Goal: Check status: Check status

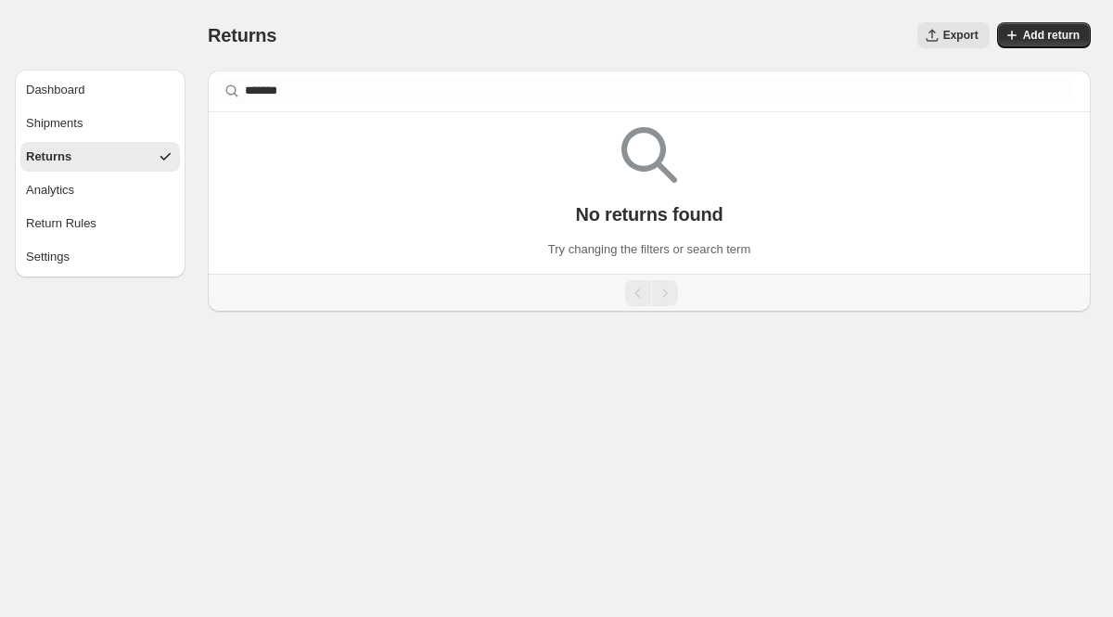
click at [352, 110] on div "Order number, customer name, email or address ******* Clear" at bounding box center [649, 90] width 883 height 41
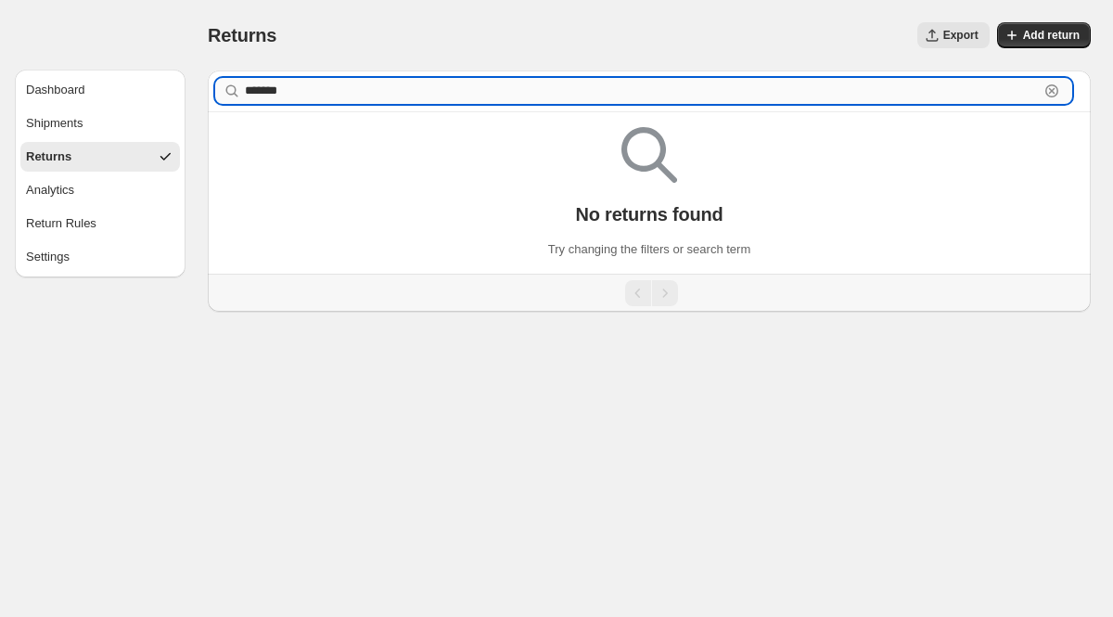
click at [343, 87] on input "*******" at bounding box center [642, 91] width 794 height 26
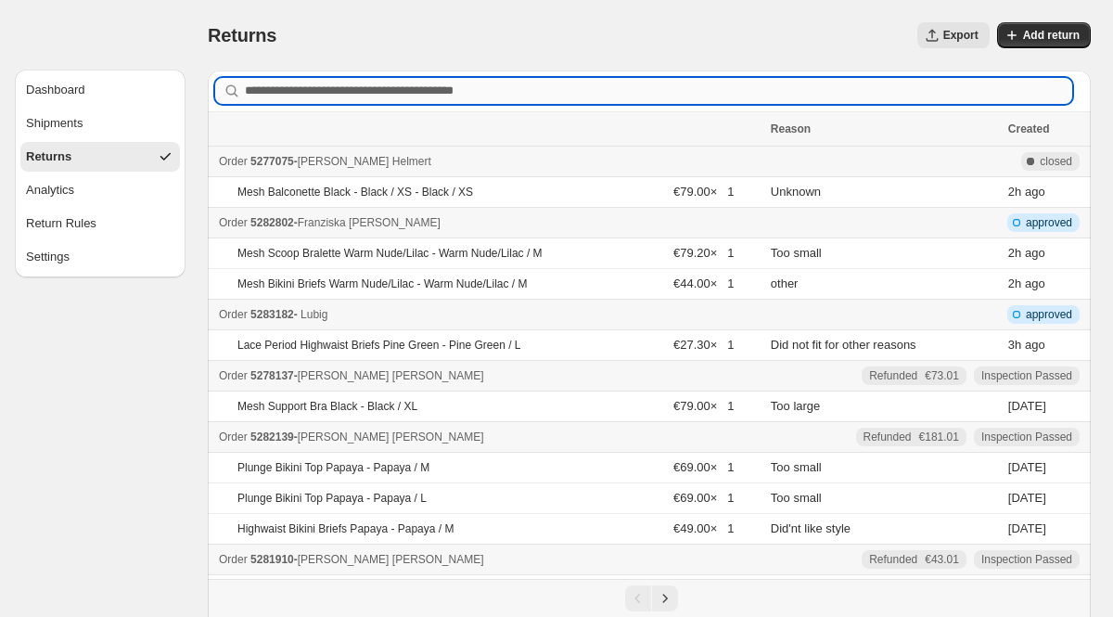
click at [341, 90] on input "Order number, customer name, email or address" at bounding box center [658, 91] width 827 height 26
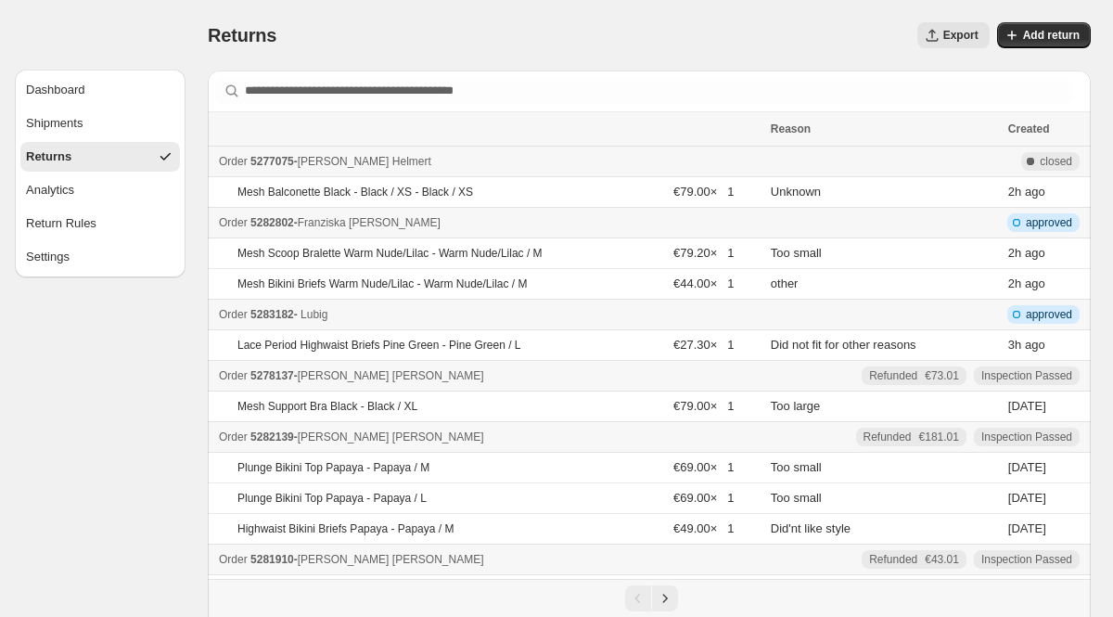
click at [541, 33] on div "Export" at bounding box center [644, 35] width 690 height 26
click at [149, 153] on button "Returns" at bounding box center [99, 157] width 159 height 30
click at [73, 128] on div "Shipments" at bounding box center [54, 123] width 57 height 19
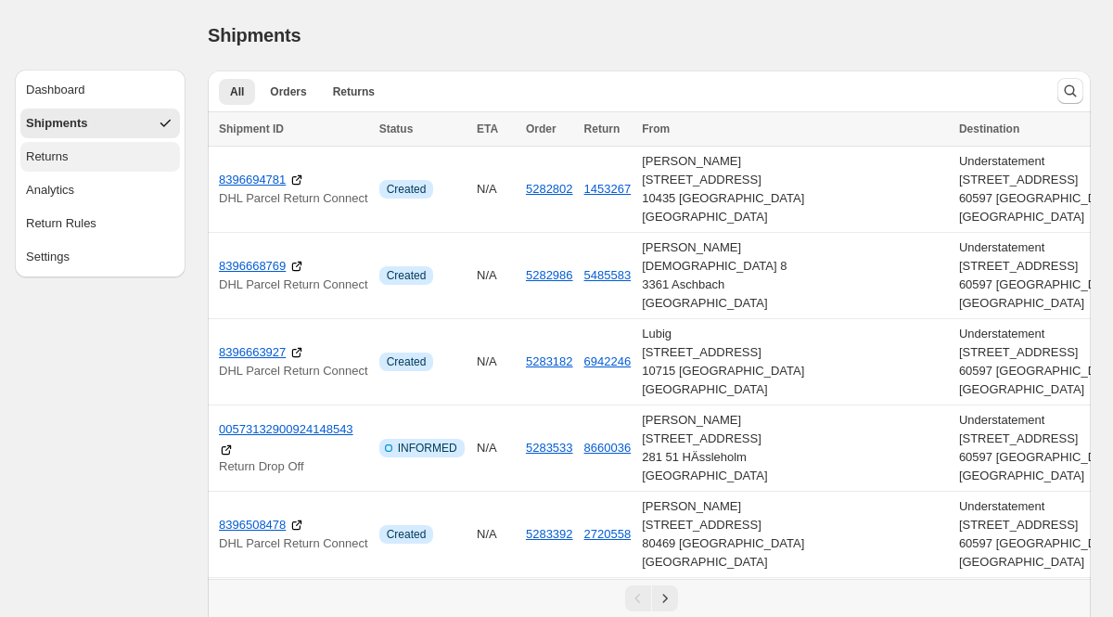
click at [62, 166] on button "Returns" at bounding box center [99, 157] width 159 height 30
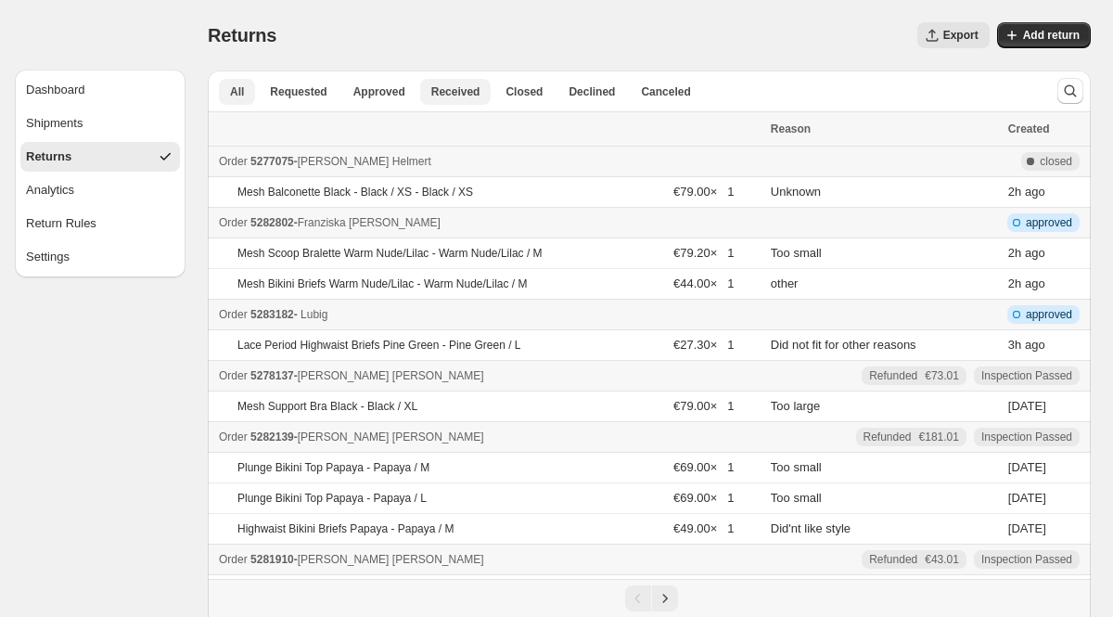
click at [463, 92] on span "Received" at bounding box center [455, 91] width 49 height 15
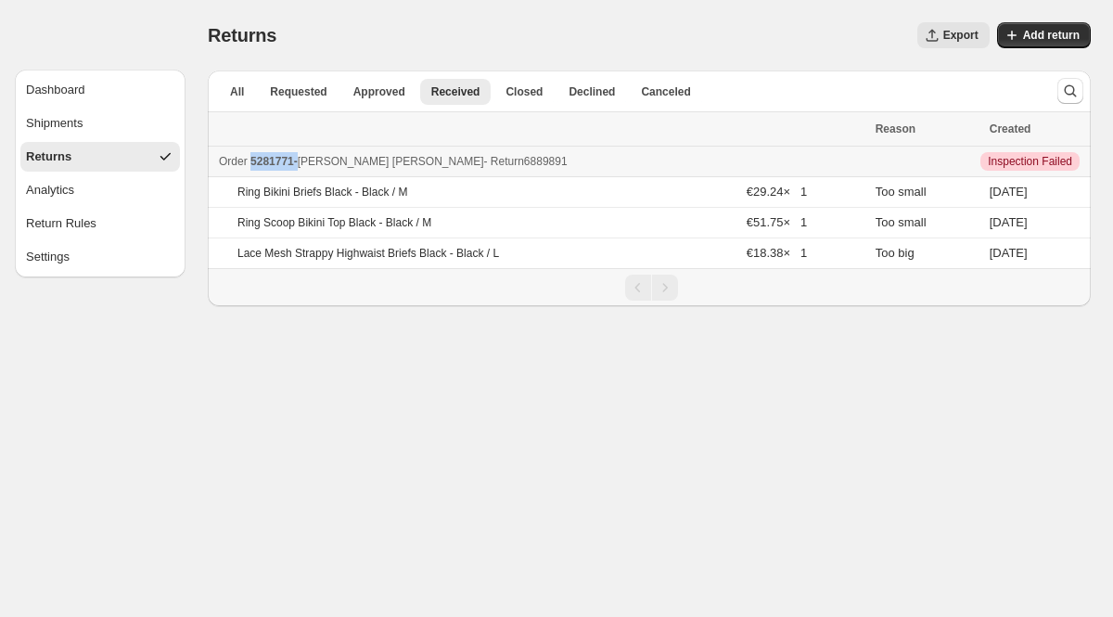
drag, startPoint x: 300, startPoint y: 159, endPoint x: 251, endPoint y: 162, distance: 49.2
click at [251, 162] on div "Order 5281771 - [PERSON_NAME] - Return 6889891" at bounding box center [541, 161] width 645 height 19
click at [1011, 161] on span "Inspection Failed" at bounding box center [1029, 161] width 84 height 15
